Goal: Find specific page/section

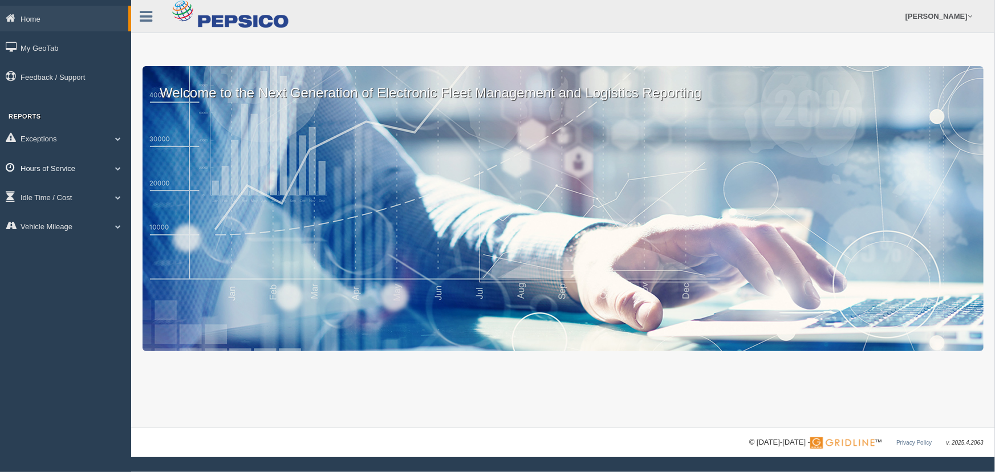
click at [107, 171] on link "Hours of Service" at bounding box center [65, 168] width 131 height 26
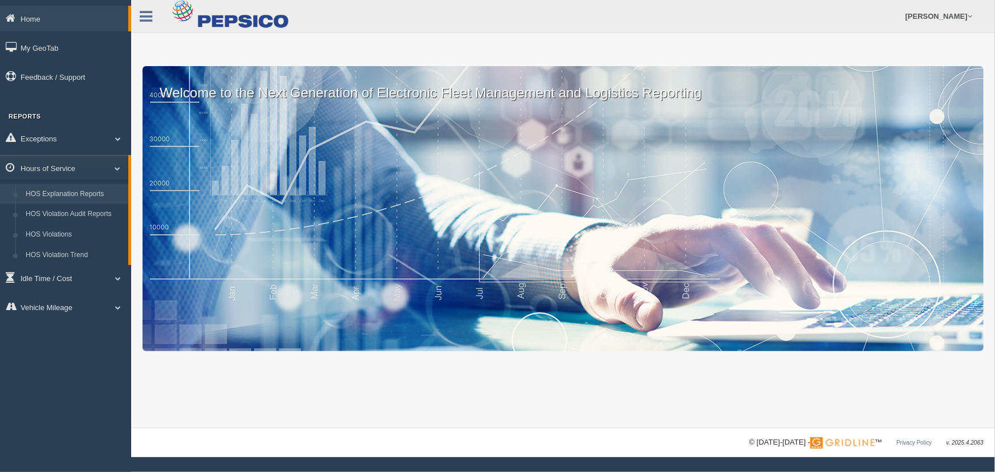
click at [97, 194] on link "HOS Explanation Reports" at bounding box center [75, 194] width 108 height 21
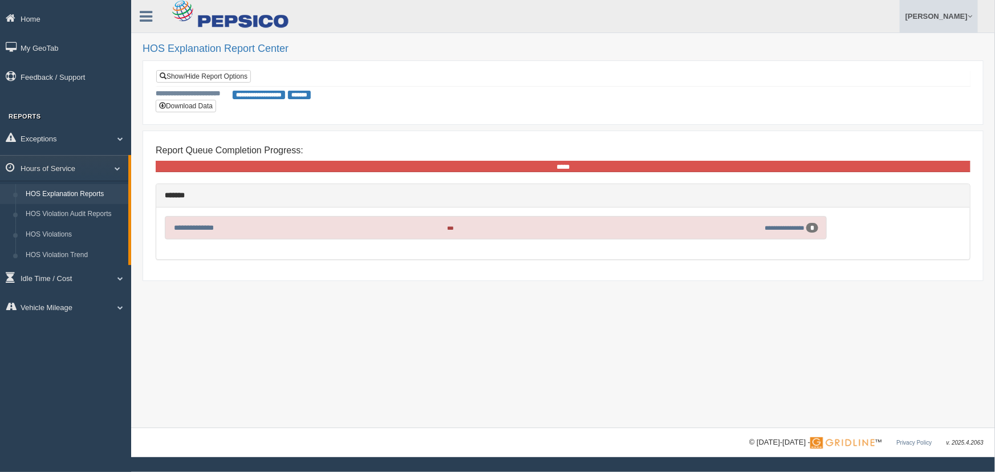
click at [947, 17] on link "[PERSON_NAME]" at bounding box center [939, 16] width 78 height 33
click at [876, 67] on link "Log Off" at bounding box center [915, 67] width 124 height 23
